Goal: Task Accomplishment & Management: Complete application form

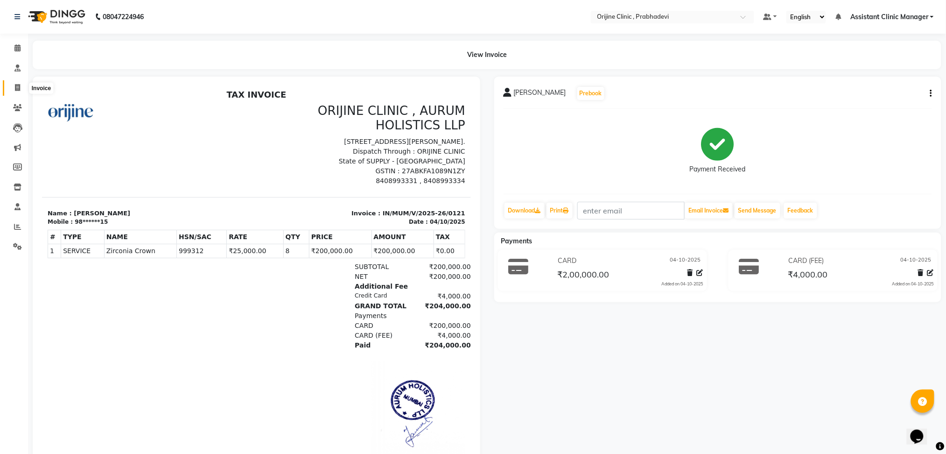
click at [16, 89] on icon at bounding box center [17, 87] width 5 height 7
select select "service"
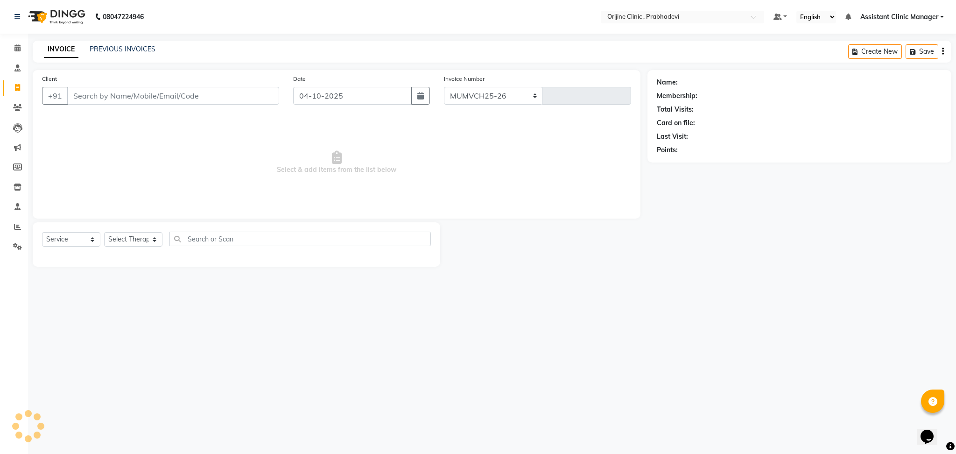
select select "8675"
type input "0012"
click at [125, 240] on select "Select Therapist [PERSON_NAME] [PERSON_NAME] [PERSON_NAME] [PERSON_NAME] A Assi…" at bounding box center [143, 239] width 78 height 14
select select "84757"
click at [104, 232] on select "Select Therapist [PERSON_NAME] [PERSON_NAME] [PERSON_NAME] [PERSON_NAME] A Assi…" at bounding box center [143, 239] width 78 height 14
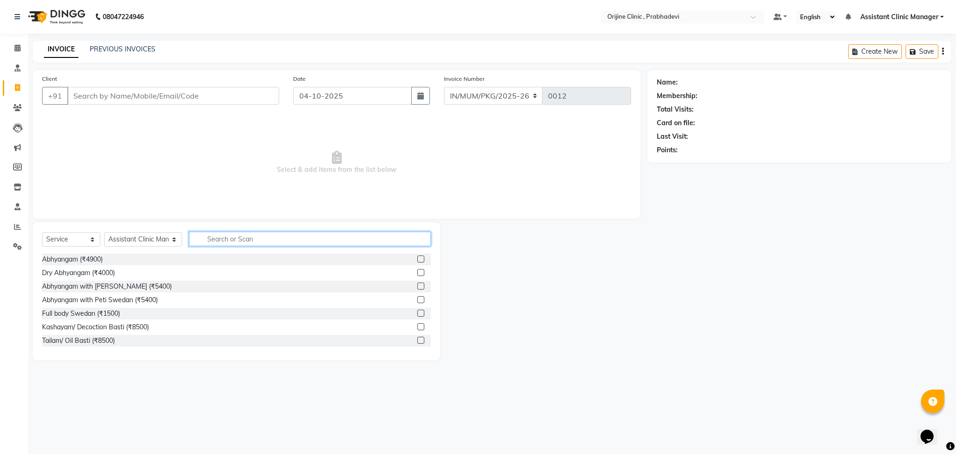
click at [204, 238] on input "text" at bounding box center [310, 239] width 242 height 14
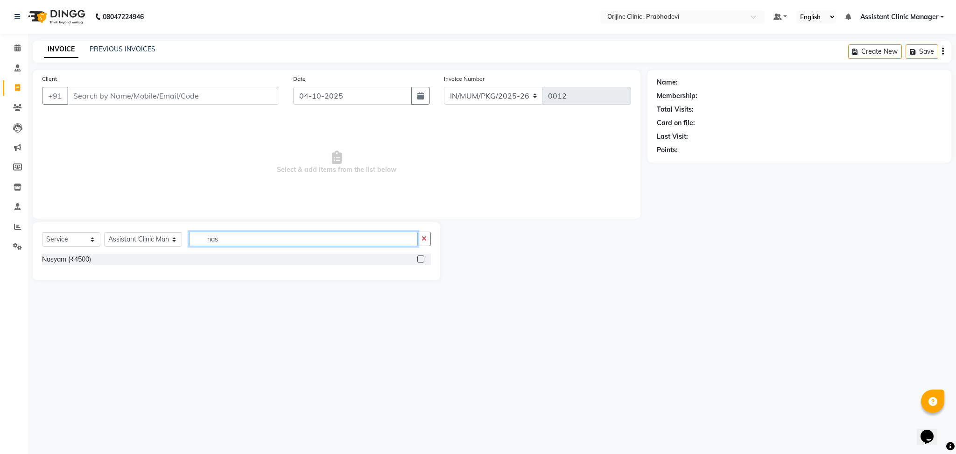
type input "nas"
click at [422, 258] on label at bounding box center [420, 258] width 7 height 7
click at [422, 258] on input "checkbox" at bounding box center [420, 259] width 6 height 6
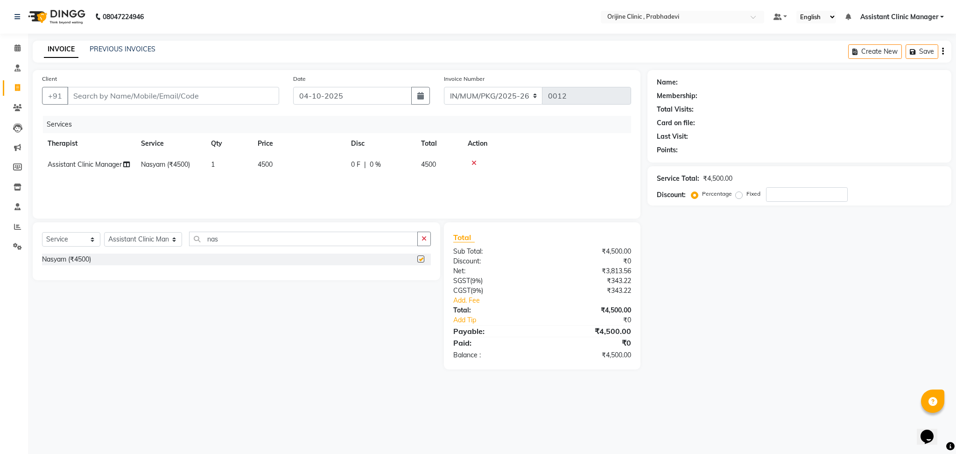
checkbox input "false"
click at [375, 238] on input "nas" at bounding box center [303, 239] width 229 height 14
type input "n"
type input "udv"
click at [419, 270] on label at bounding box center [420, 272] width 7 height 7
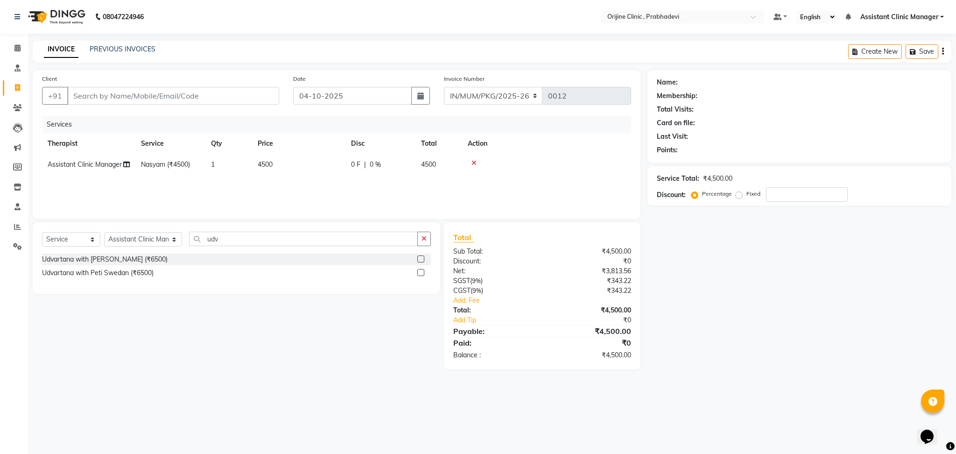
click at [419, 270] on input "checkbox" at bounding box center [420, 273] width 6 height 6
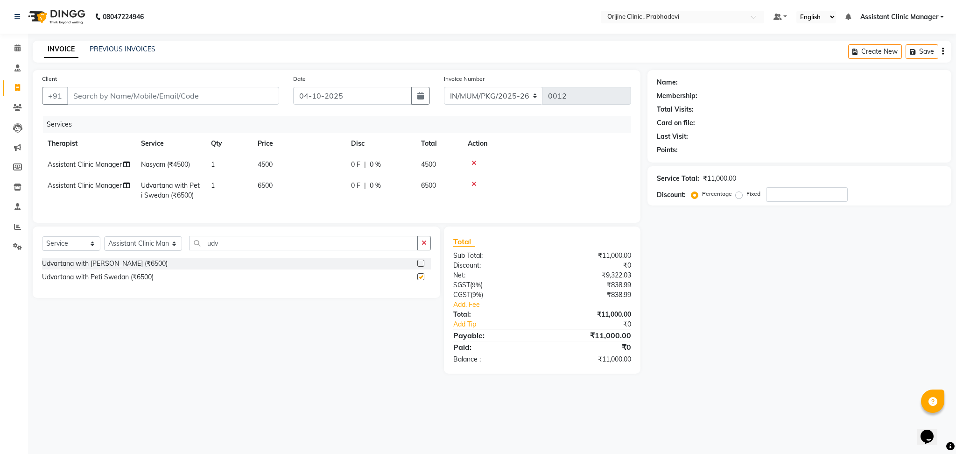
checkbox input "false"
click at [220, 164] on td "1" at bounding box center [228, 164] width 47 height 21
select select "84757"
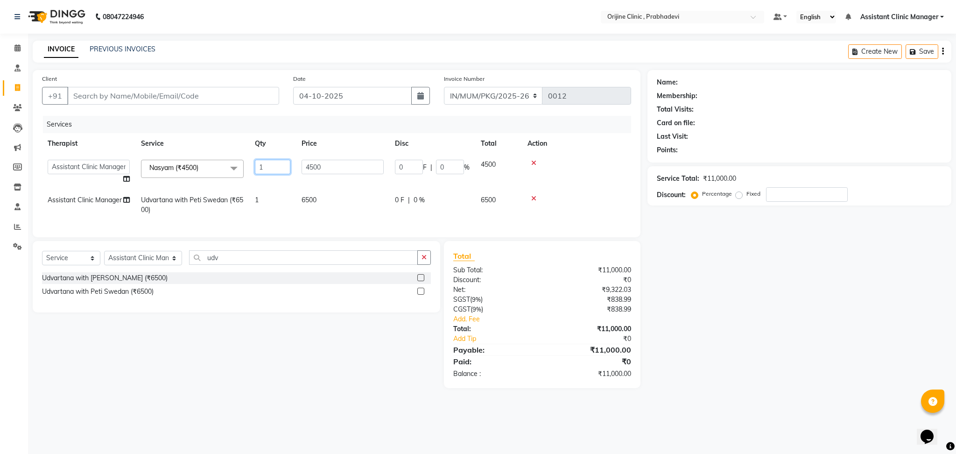
click at [266, 165] on input "1" at bounding box center [272, 167] width 35 height 14
type input "7"
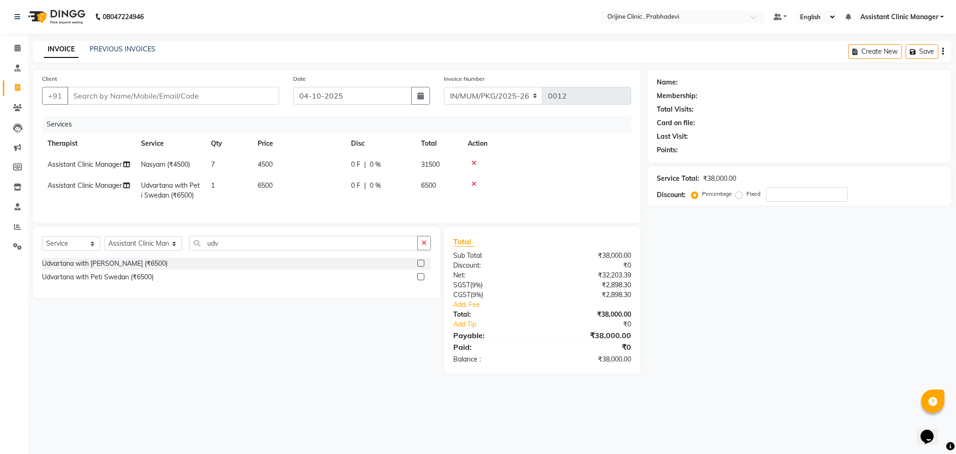
click at [263, 195] on tr "Assistant Clinic Manager Udvartana with Peti Swedan (₹6500) 1 6500 0 F | 0 % 65…" at bounding box center [336, 190] width 589 height 31
click at [210, 179] on td "1" at bounding box center [228, 190] width 47 height 31
select select "84757"
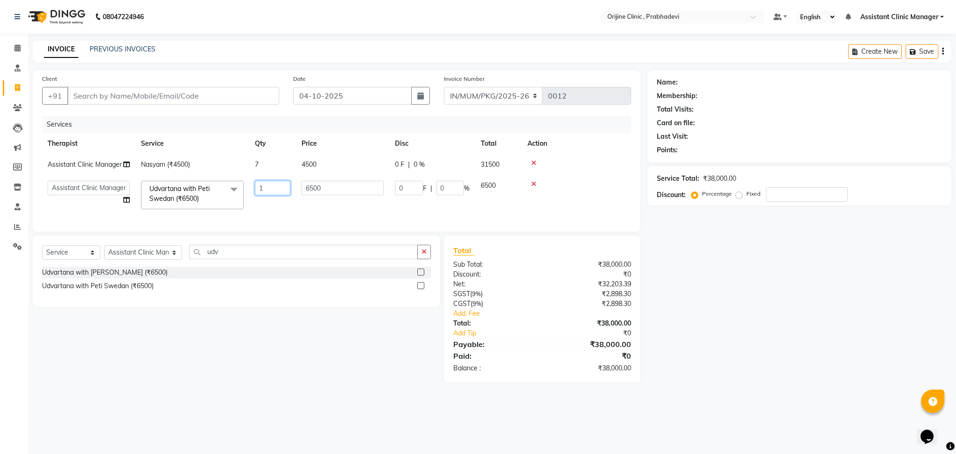
click at [270, 188] on input "1" at bounding box center [272, 188] width 35 height 14
type input "7"
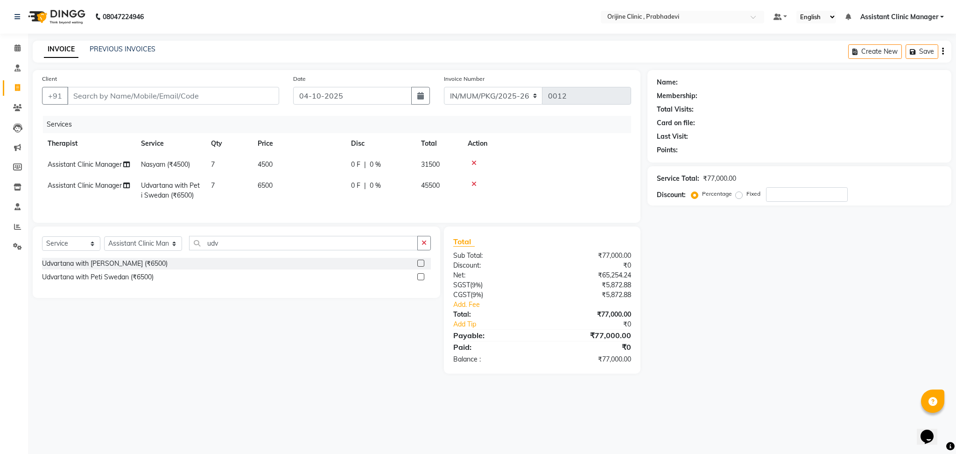
click at [285, 205] on tr "Assistant Clinic Manager Udvartana with Peti Swedan (₹6500) 7 6500 0 F | 0 % 45…" at bounding box center [336, 190] width 589 height 31
click at [16, 44] on icon at bounding box center [17, 47] width 6 height 7
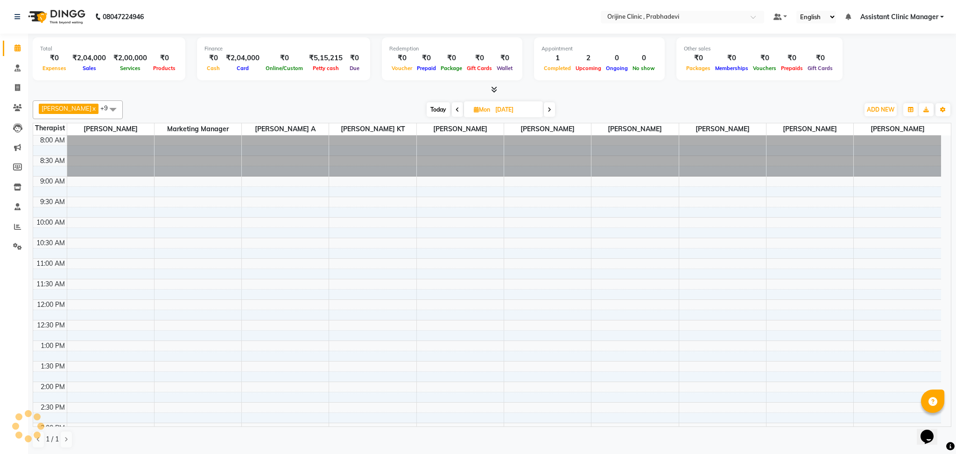
scroll to position [227, 0]
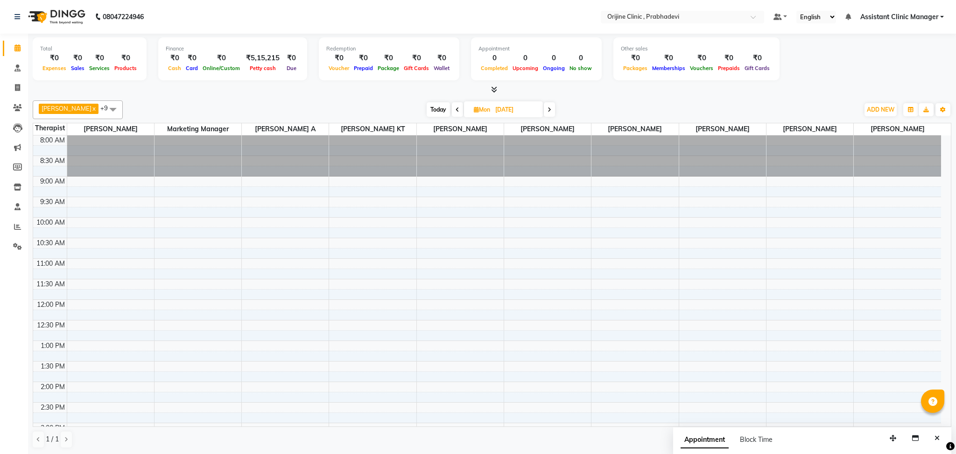
scroll to position [188, 0]
